Goal: Use online tool/utility: Utilize a website feature to perform a specific function

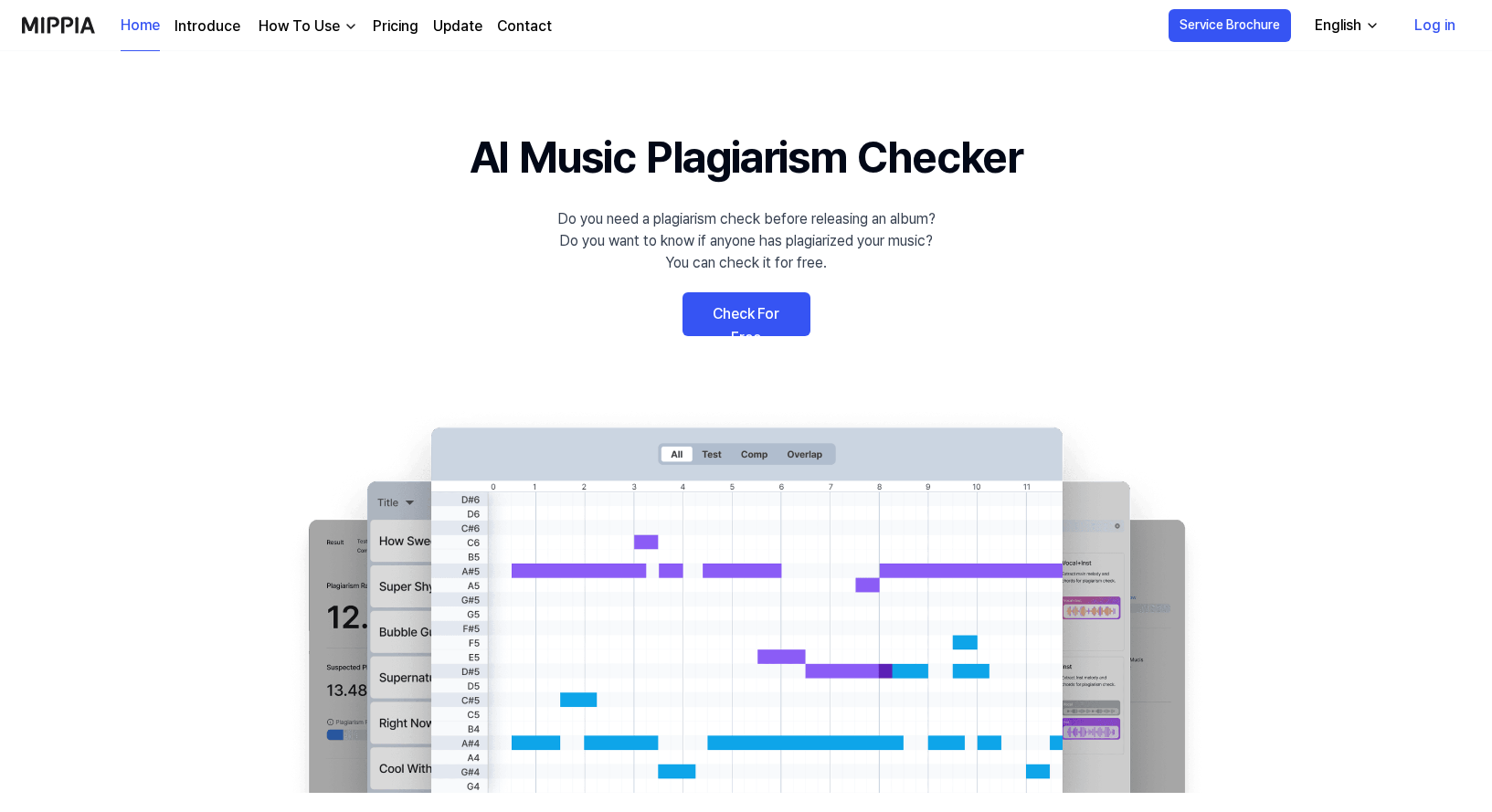
click at [740, 308] on link "Check For Free" at bounding box center [746, 314] width 128 height 44
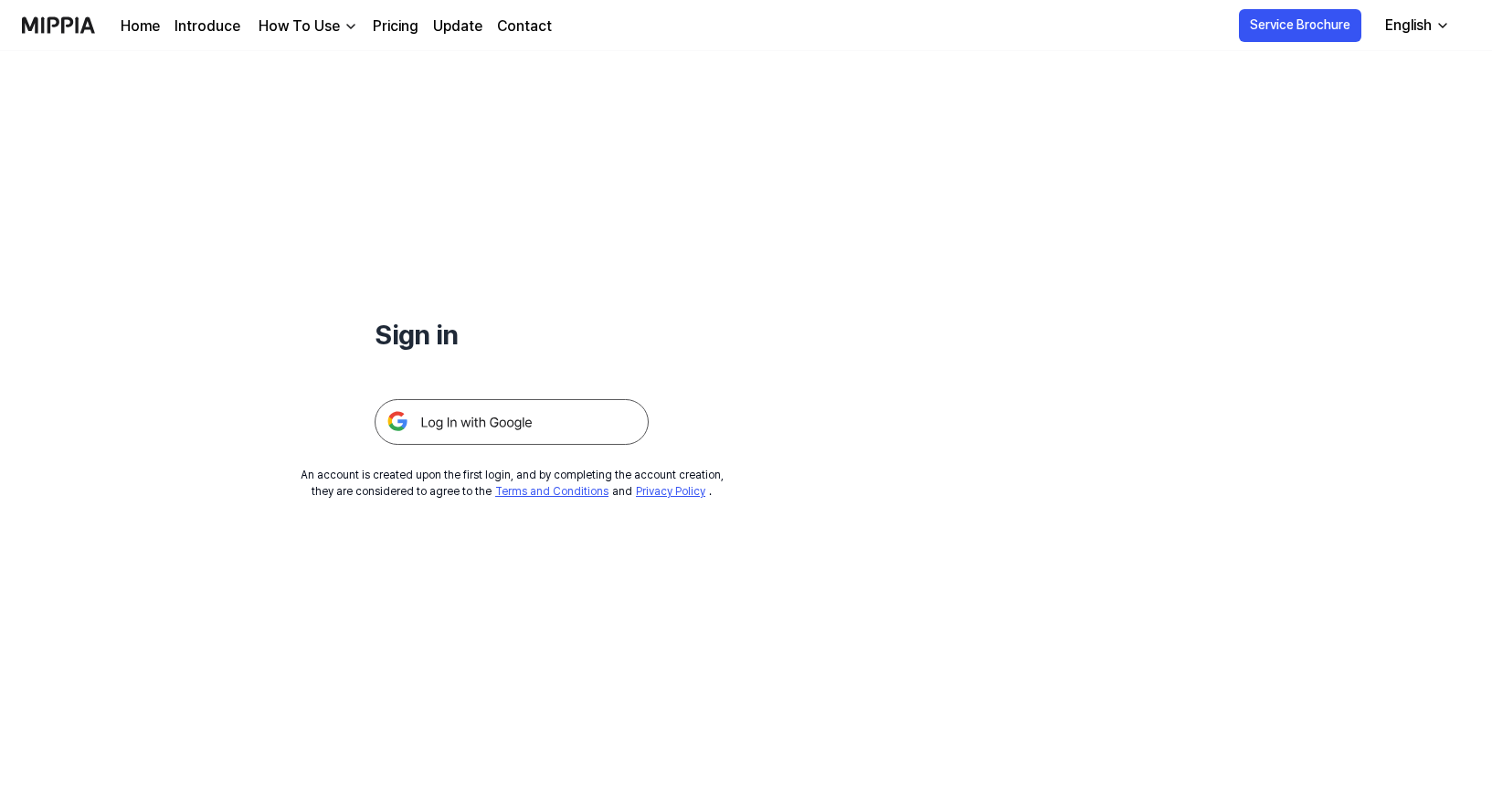
click at [479, 416] on img at bounding box center [512, 421] width 274 height 46
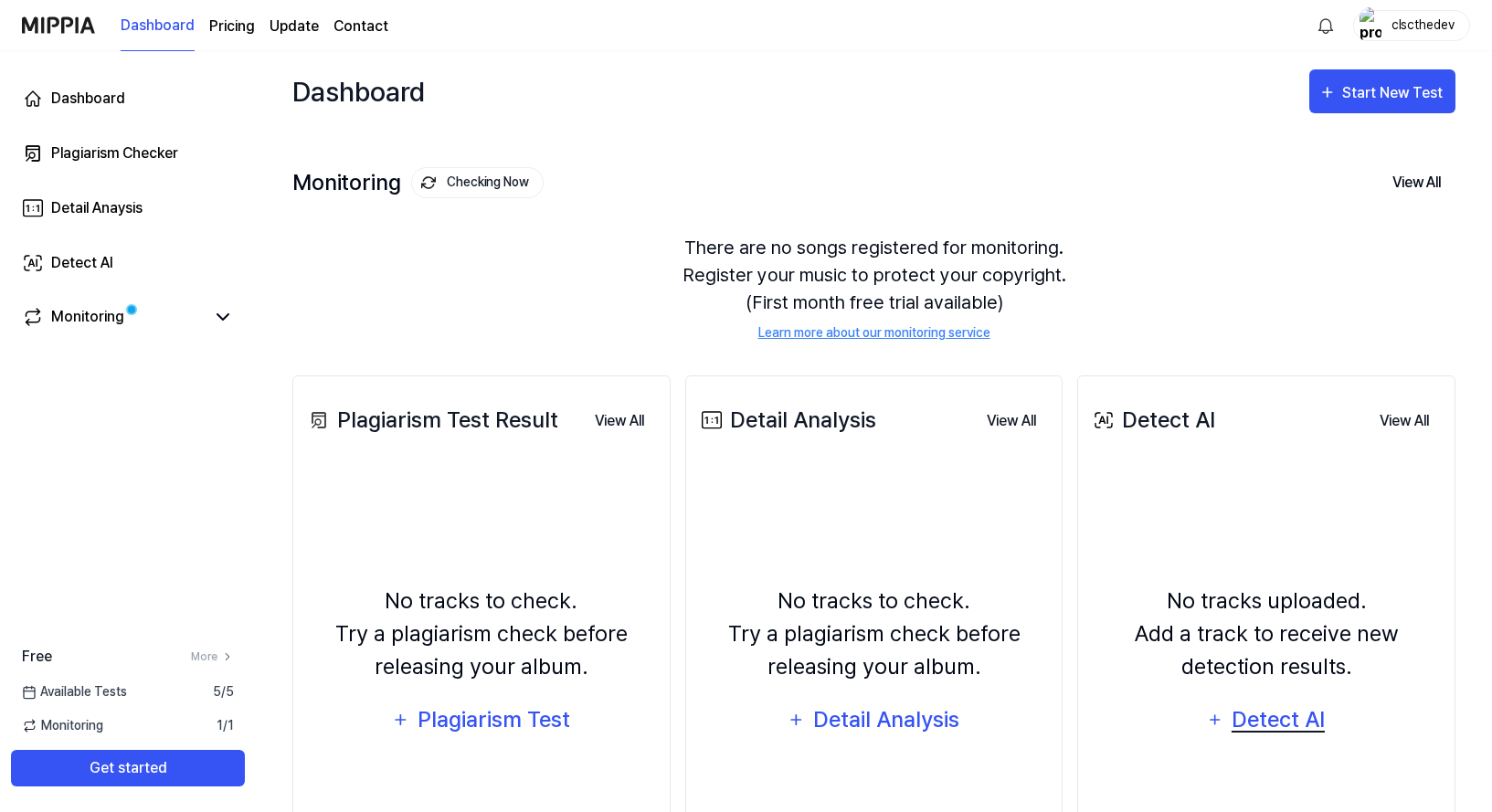
click at [1285, 715] on div "Detect AI" at bounding box center [1279, 719] width 98 height 35
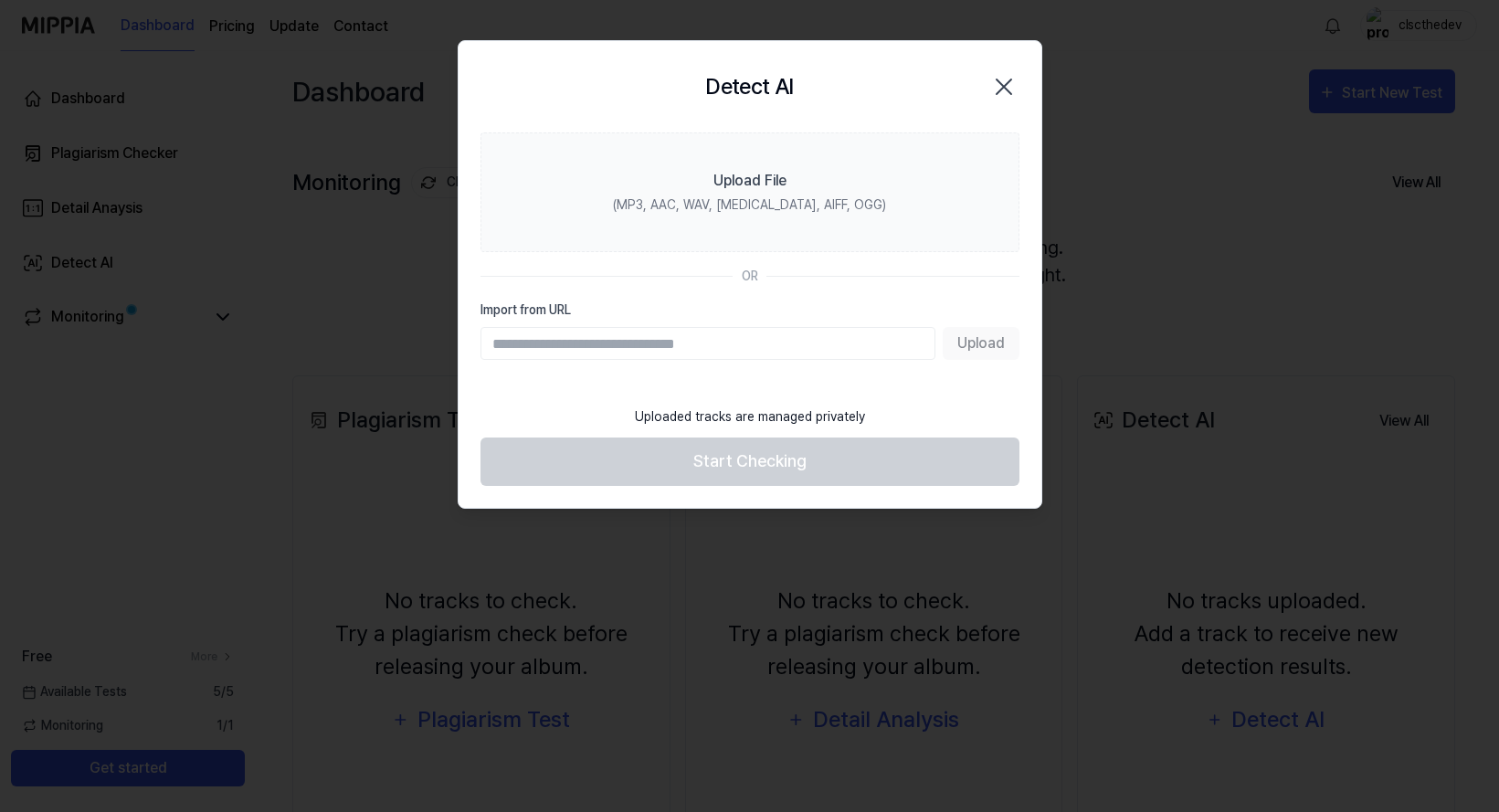
paste input "**********"
type input "**********"
click at [988, 352] on button "Upload" at bounding box center [980, 343] width 76 height 33
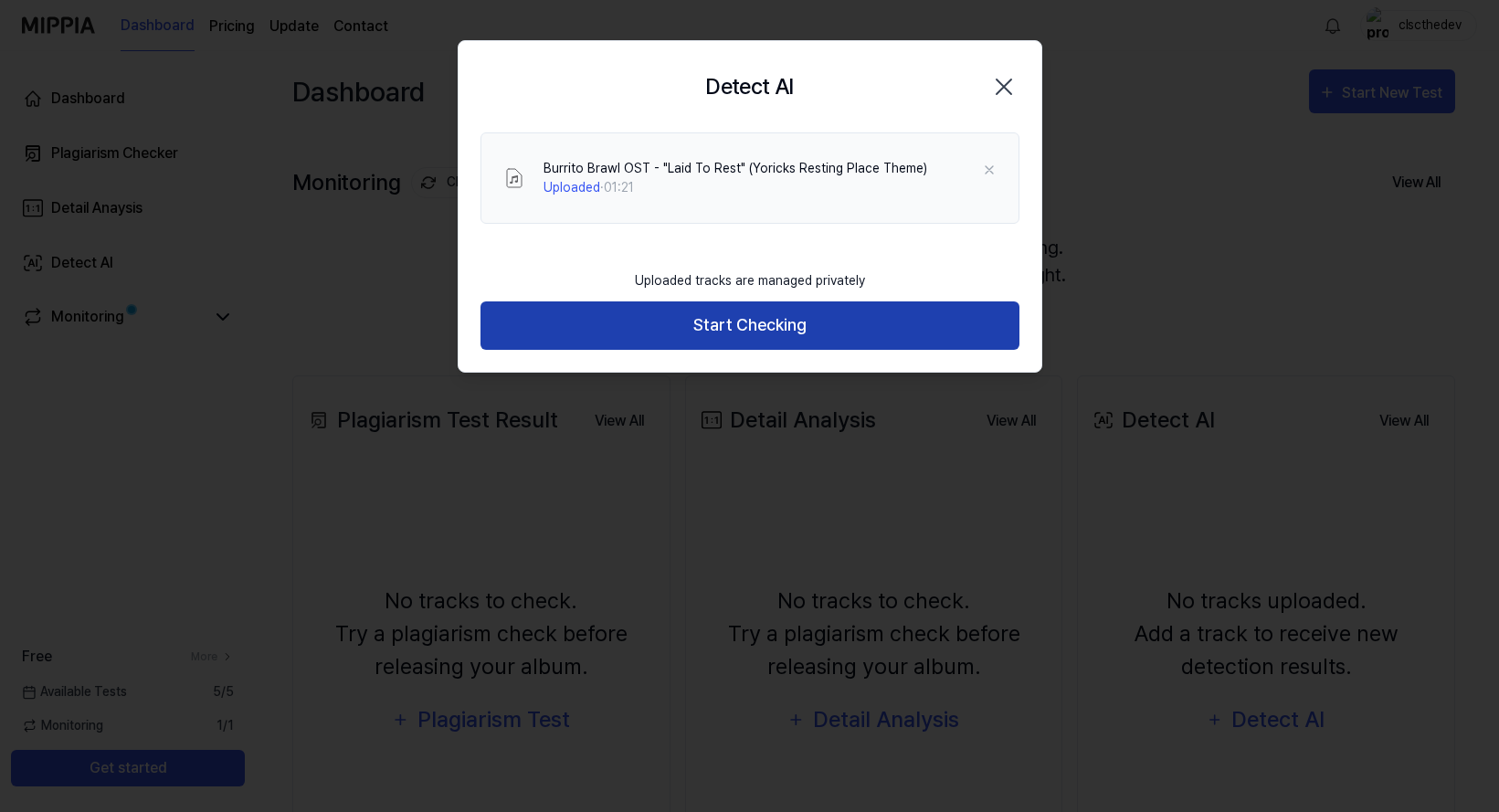
click at [932, 314] on button "Start Checking" at bounding box center [749, 325] width 539 height 49
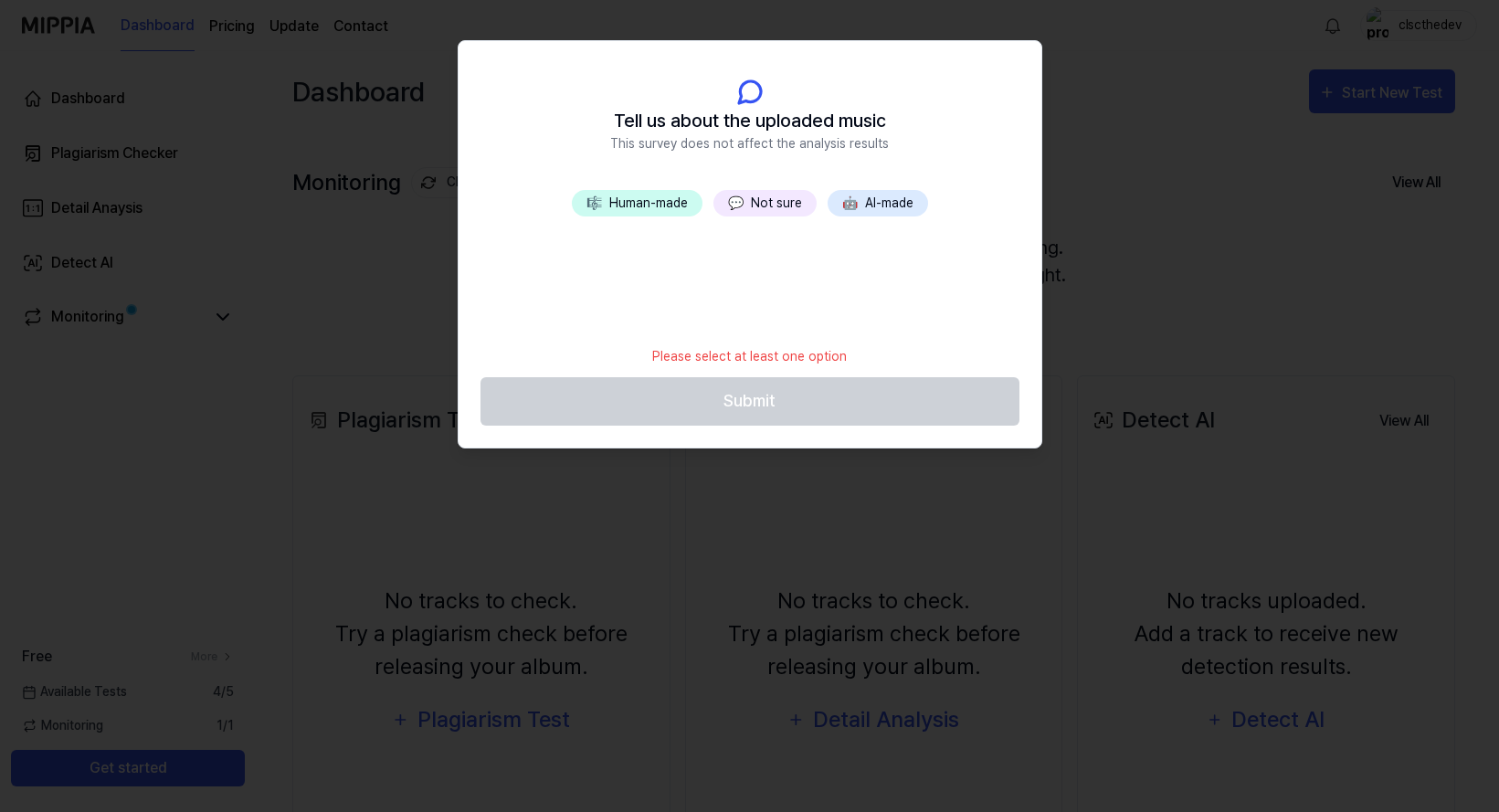
click at [646, 206] on button "🎼 Human-made" at bounding box center [638, 203] width 131 height 27
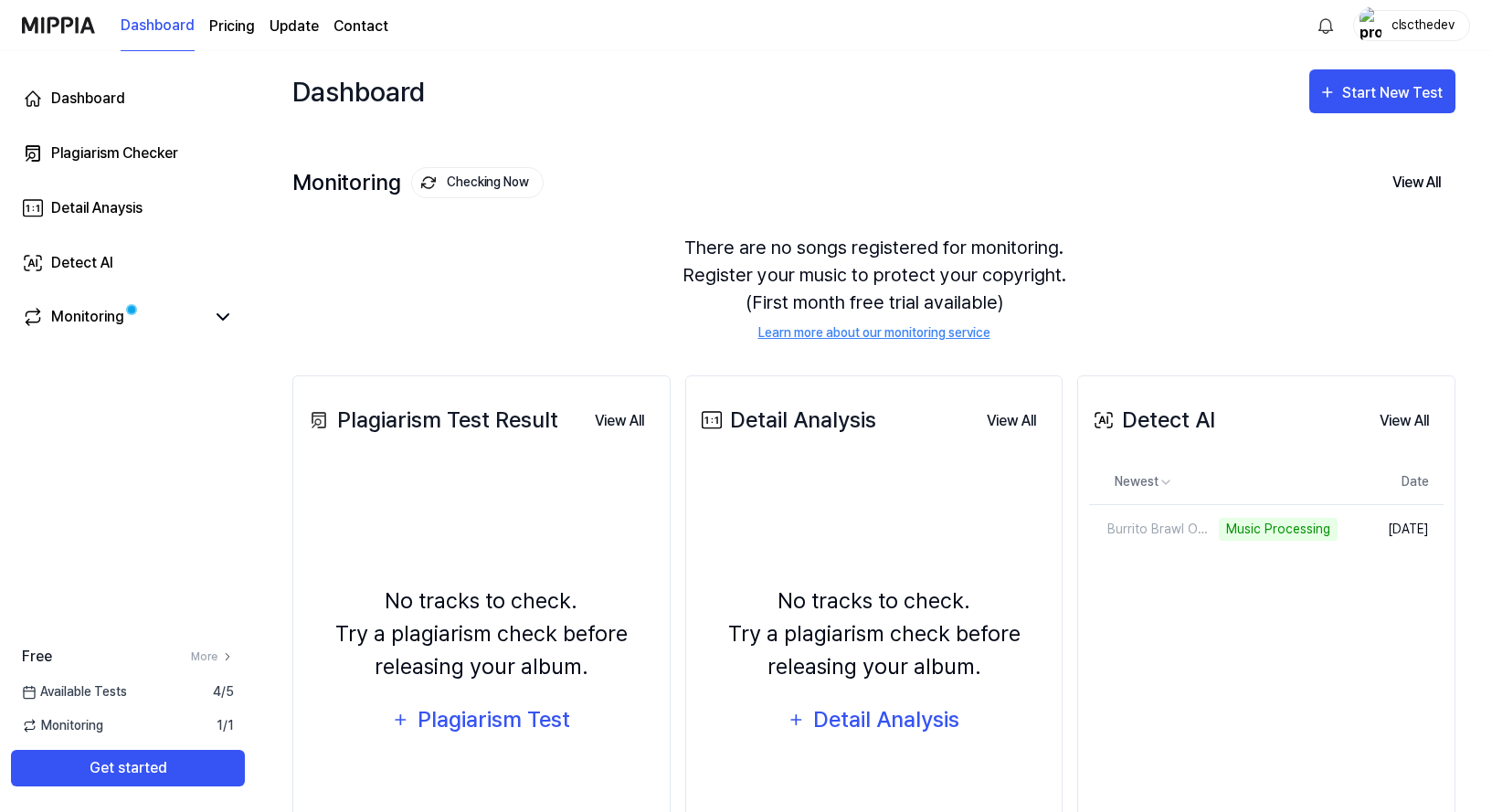
click at [1308, 211] on div "Monitoring Checking Now View All Monitoring There are no songs registered for m…" at bounding box center [874, 235] width 1163 height 207
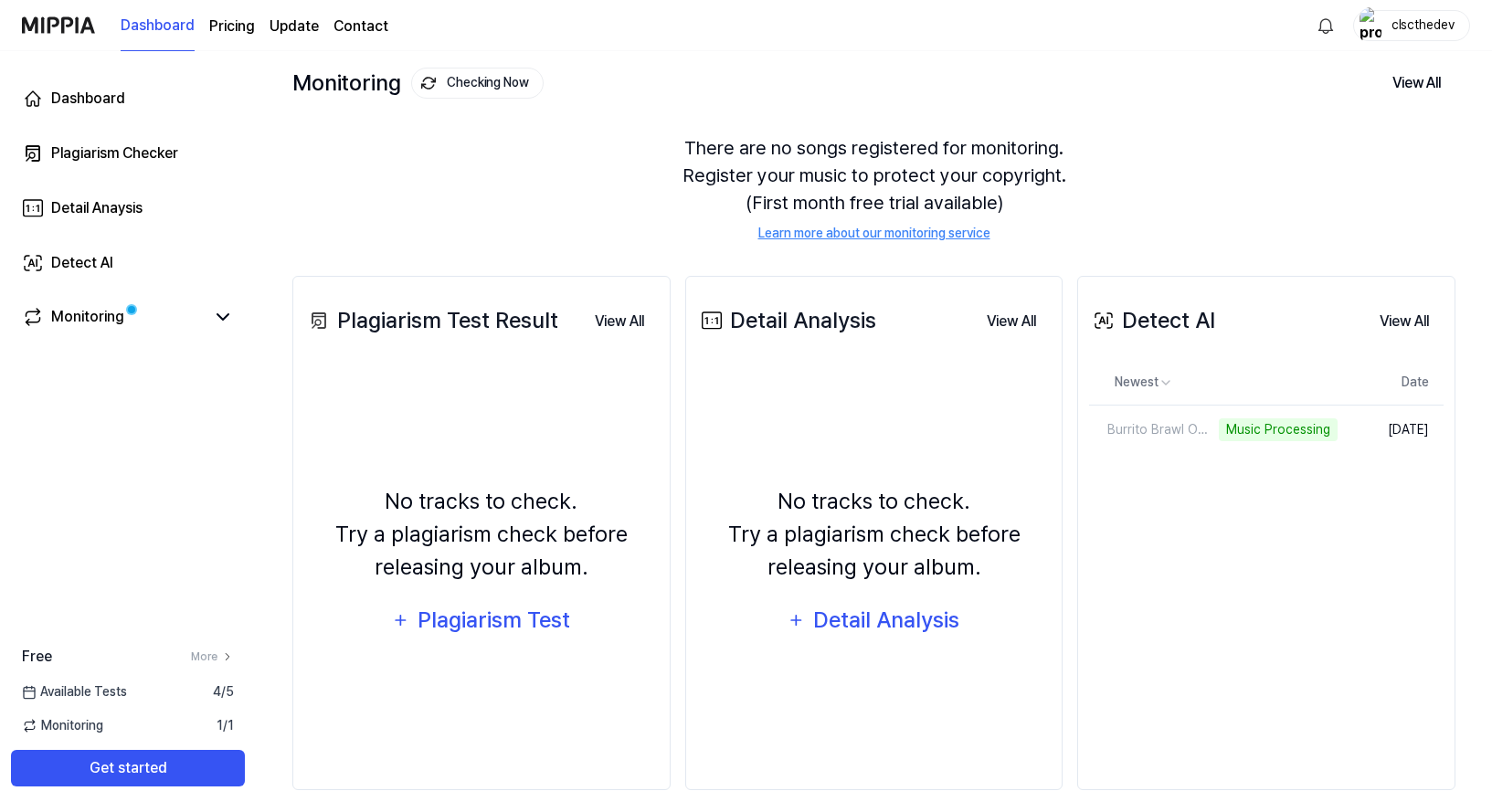
scroll to position [115, 0]
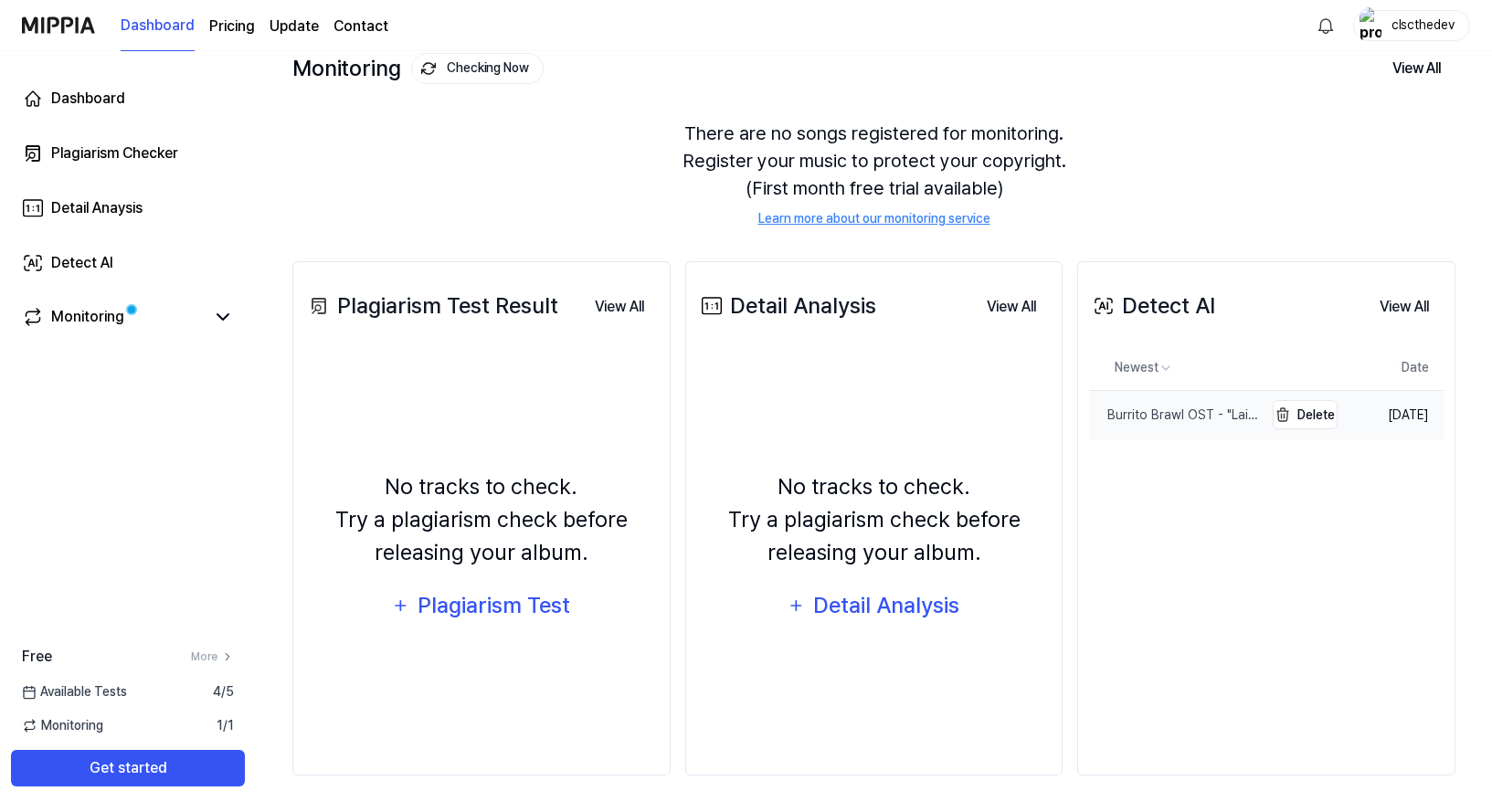
click at [1186, 407] on div "Burrito Brawl OST - "Laid To Rest" (Yoricks Resting Place Theme)" at bounding box center [1177, 414] width 175 height 19
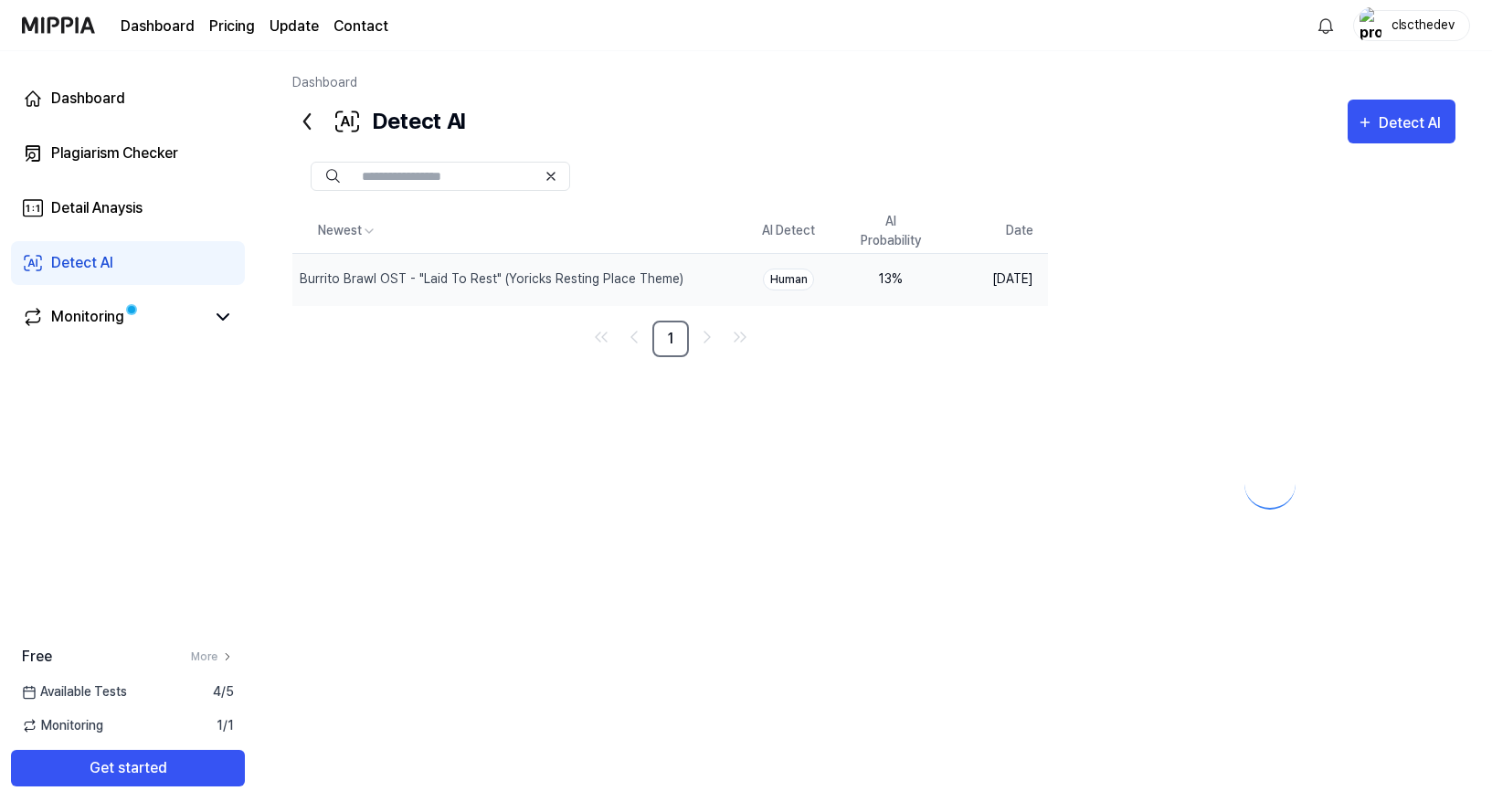
scroll to position [0, 0]
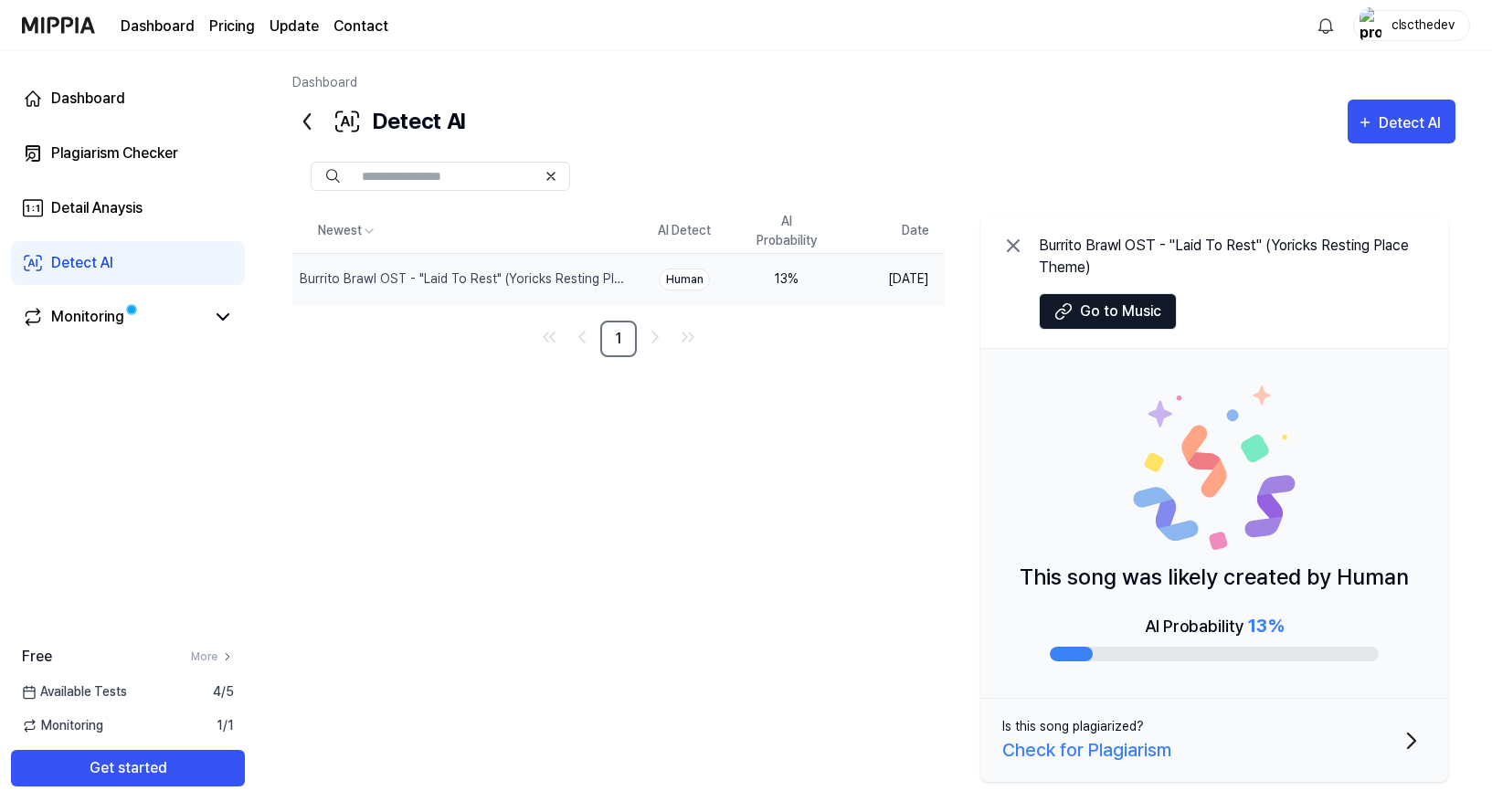
click at [887, 430] on div "Newest AI Detect AI Probability Date Burrito Brawl OST - "Laid To Rest" (Yorick…" at bounding box center [874, 499] width 1163 height 580
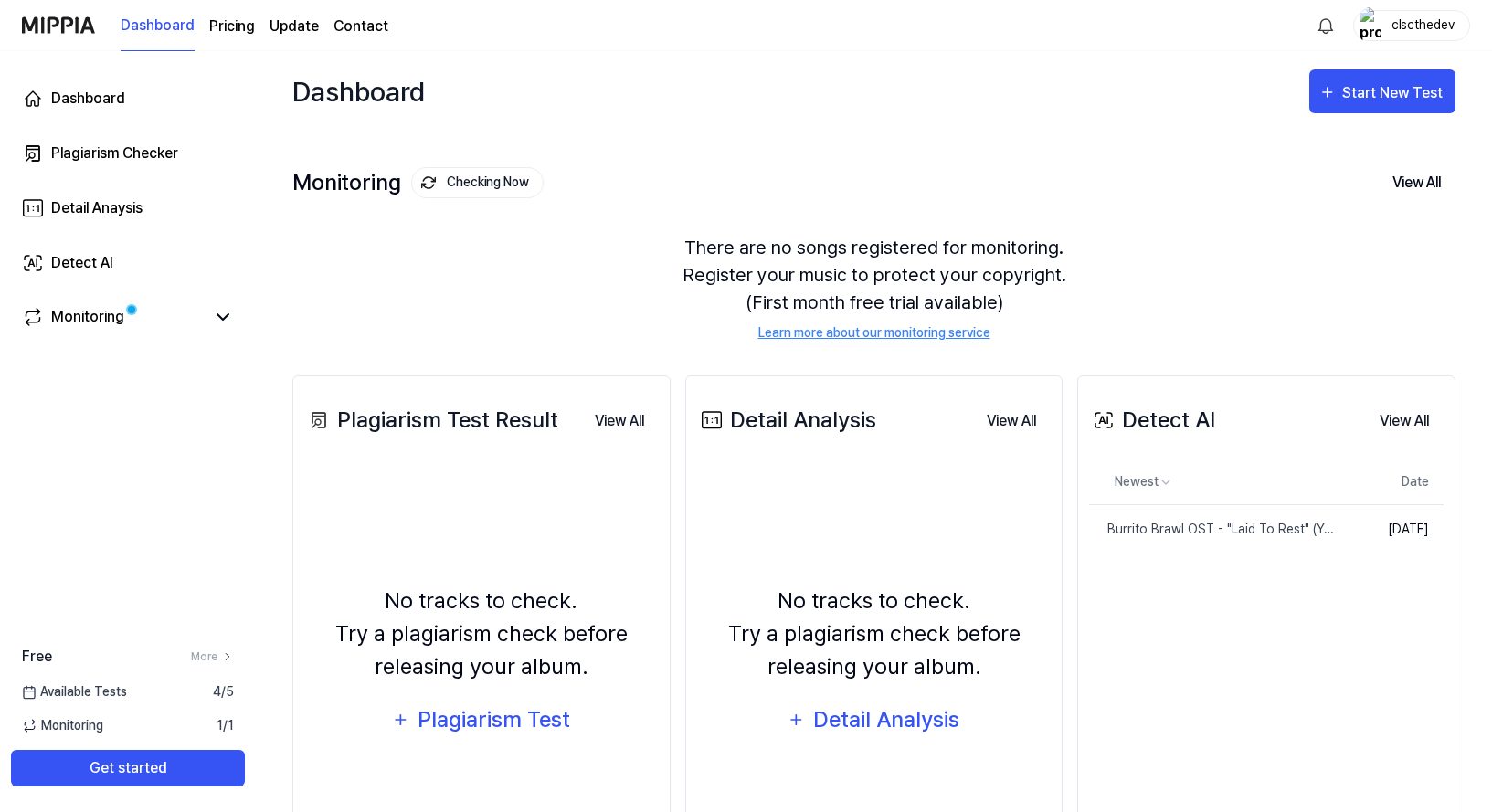
scroll to position [114, 0]
